Goal: Task Accomplishment & Management: Use online tool/utility

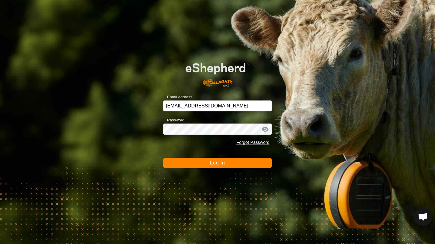
click at [195, 135] on div "Password Forgot Password" at bounding box center [217, 132] width 109 height 32
click at [171, 164] on button "Log In" at bounding box center [217, 163] width 109 height 10
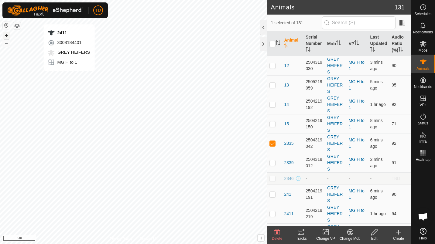
checkbox input "false"
checkbox input "true"
click at [304, 233] on icon at bounding box center [300, 232] width 7 height 7
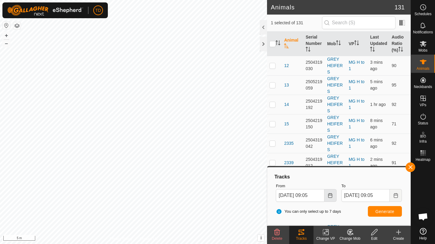
click at [326, 196] on button "Choose Date" at bounding box center [330, 195] width 12 height 13
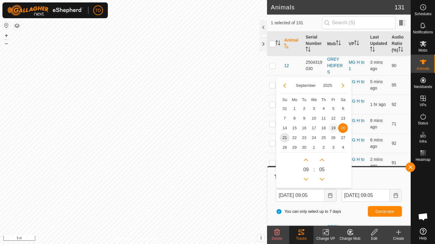
click at [329, 130] on span "19" at bounding box center [333, 128] width 10 height 10
type input "[DATE] 09:05"
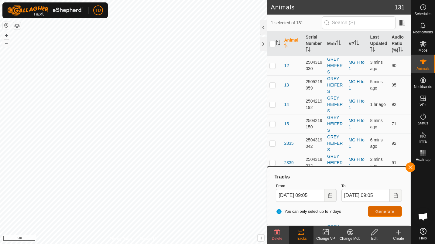
click at [371, 210] on button "Generate" at bounding box center [385, 211] width 34 height 11
